Goal: Go to known website: Access a specific website the user already knows

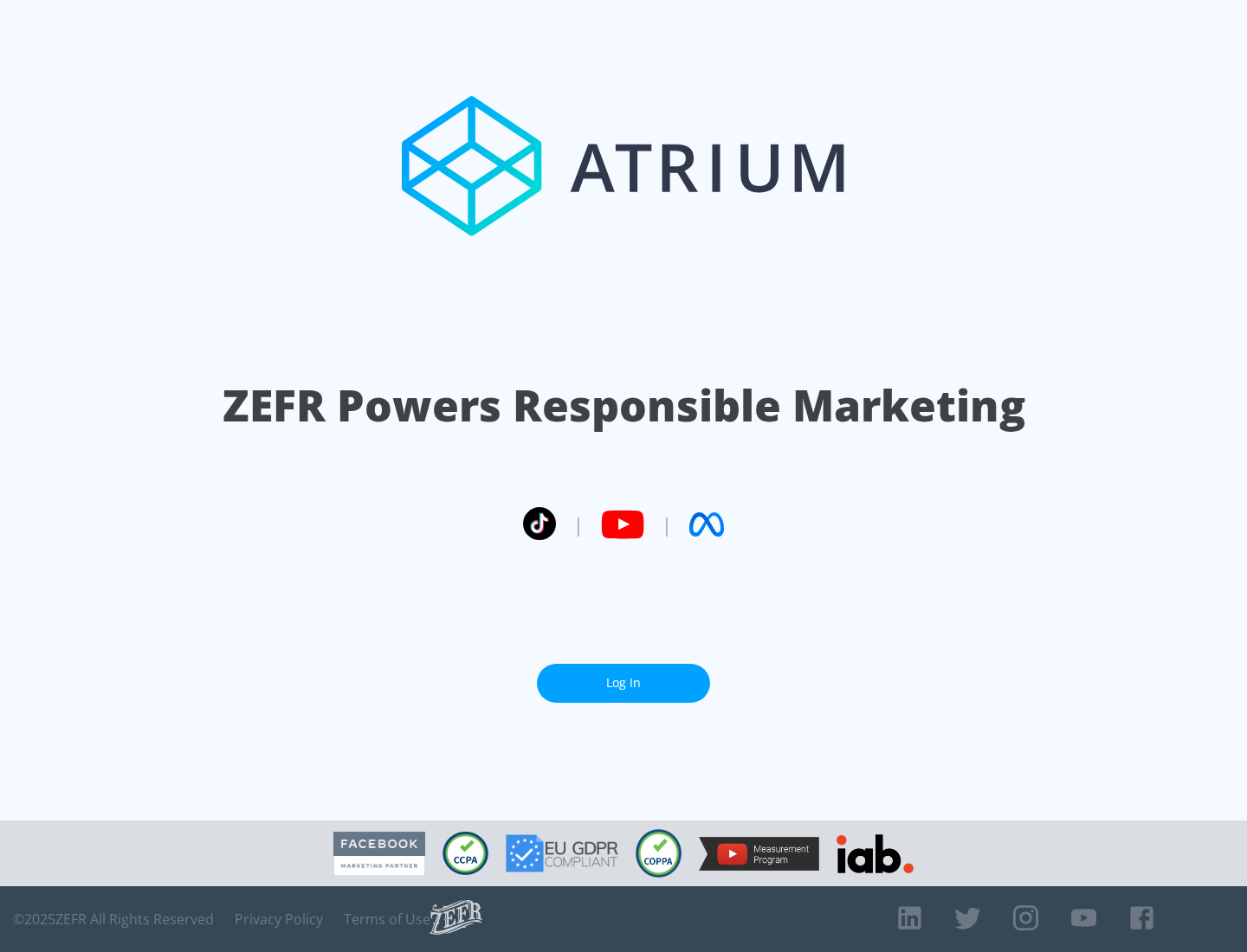
click at [624, 683] on link "Log In" at bounding box center [623, 683] width 173 height 39
